Goal: Task Accomplishment & Management: Complete application form

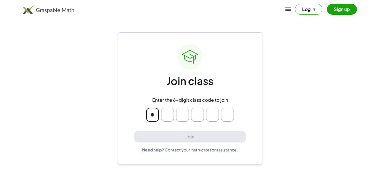
type input "*"
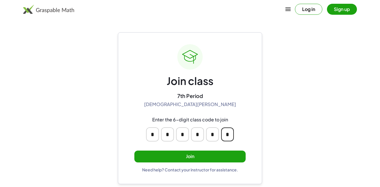
type input "*"
click at [206, 155] on button "Join" at bounding box center [190, 156] width 111 height 12
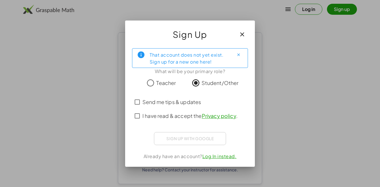
click at [165, 117] on span "I have read & accept the Privacy policy ." at bounding box center [190, 116] width 95 height 8
